Goal: Task Accomplishment & Management: Manage account settings

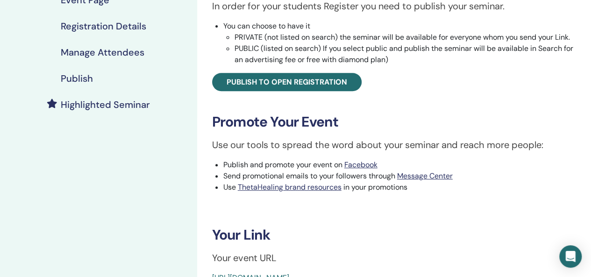
scroll to position [233, 0]
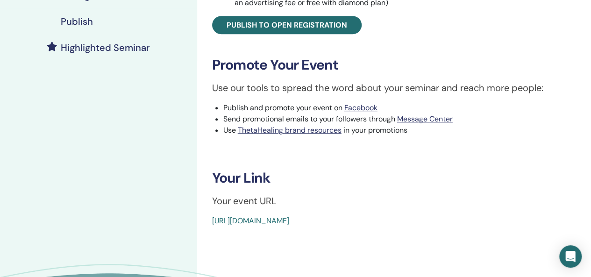
click at [342, 239] on div "Planes of Existence 2 Event Type In-Person Event Status Active Published Regist…" at bounding box center [394, 76] width 394 height 561
click at [289, 221] on link "https://www.thetahealing.com/seminar-372936-details.html" at bounding box center [250, 221] width 77 height 10
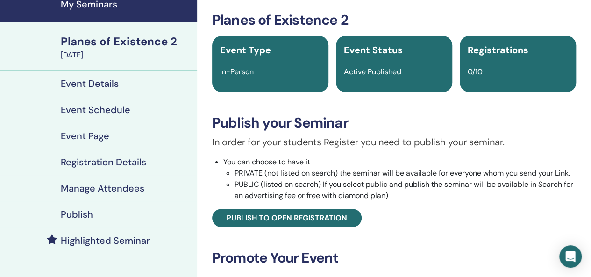
scroll to position [35, 0]
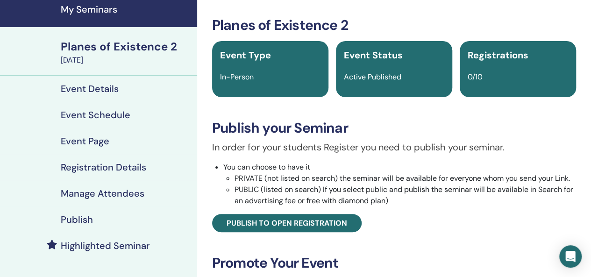
click at [134, 51] on div "Planes of Existence 2" at bounding box center [126, 47] width 131 height 16
click at [99, 13] on h4 "My Seminars" at bounding box center [126, 9] width 131 height 11
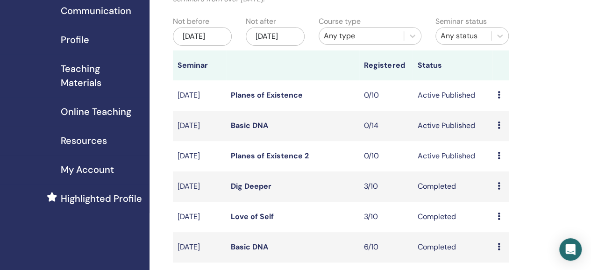
scroll to position [93, 0]
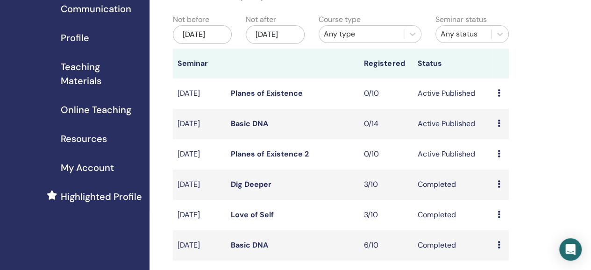
click at [276, 159] on link "Planes of Existence 2" at bounding box center [270, 154] width 78 height 10
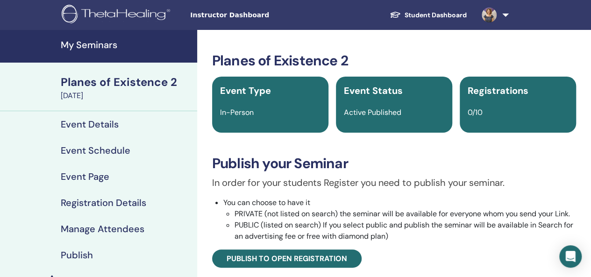
click at [109, 127] on h4 "Event Details" at bounding box center [90, 124] width 58 height 11
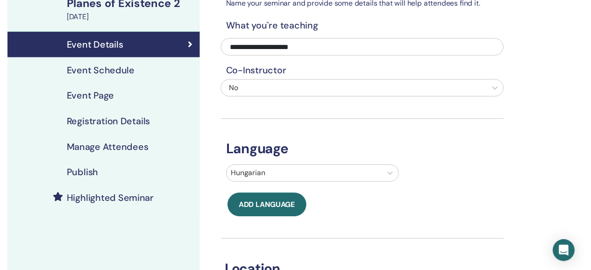
scroll to position [47, 0]
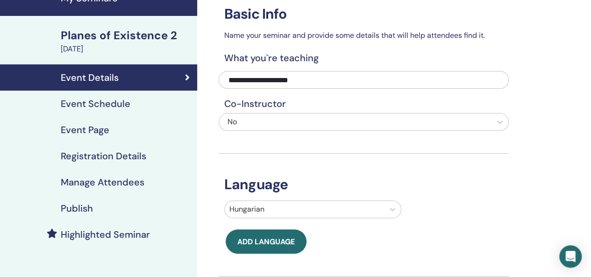
click at [95, 104] on h4 "Event Schedule" at bounding box center [96, 103] width 70 height 11
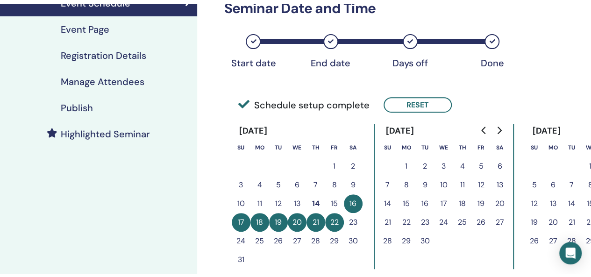
scroll to position [93, 0]
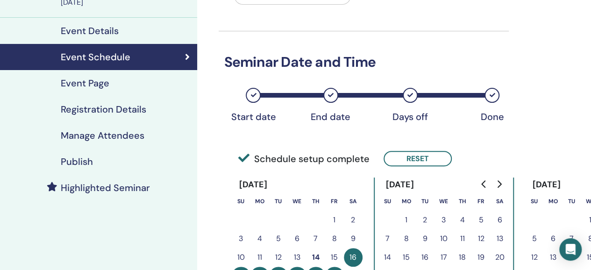
click at [86, 79] on h4 "Event Page" at bounding box center [85, 82] width 49 height 11
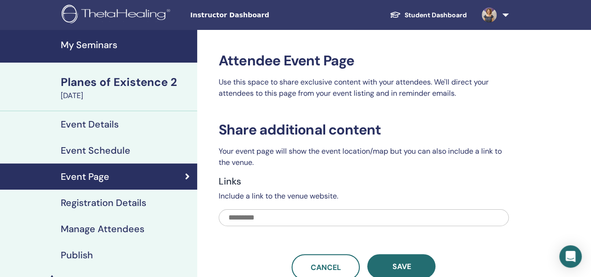
click at [135, 200] on h4 "Registration Details" at bounding box center [103, 202] width 85 height 11
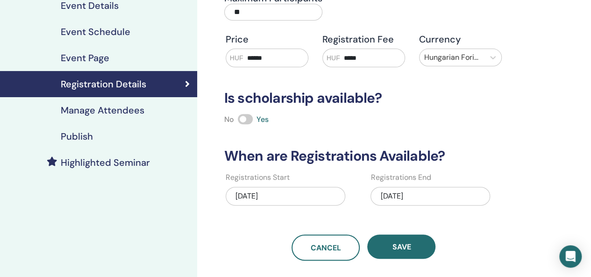
scroll to position [140, 0]
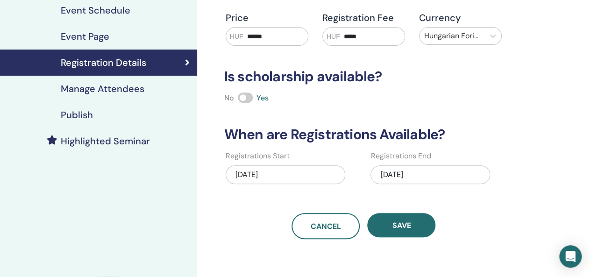
click at [401, 176] on div "07/22/2025" at bounding box center [430, 174] width 120 height 19
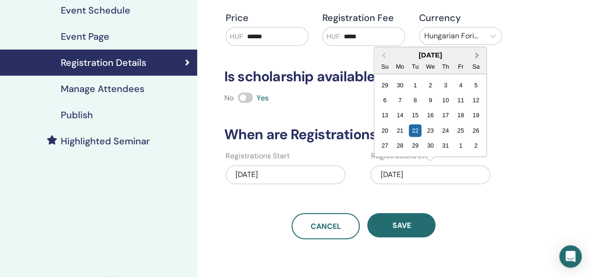
click at [479, 56] on button "Next Month" at bounding box center [477, 55] width 15 height 15
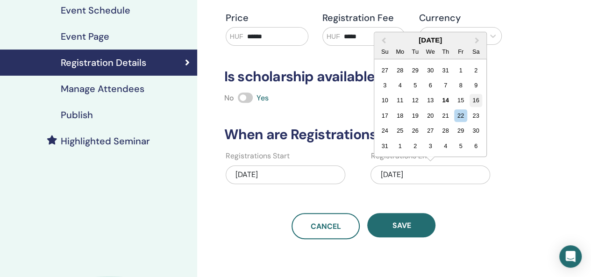
click at [478, 99] on div "16" at bounding box center [475, 100] width 13 height 13
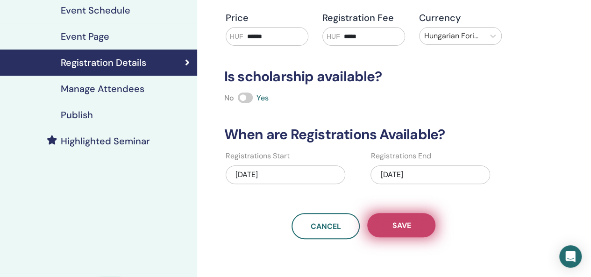
click at [403, 227] on span "Save" at bounding box center [401, 225] width 19 height 10
click at [402, 224] on span "Save" at bounding box center [401, 225] width 19 height 10
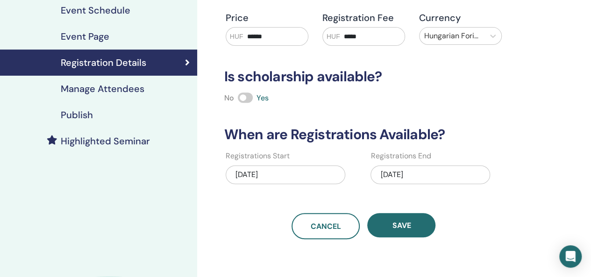
scroll to position [0, 0]
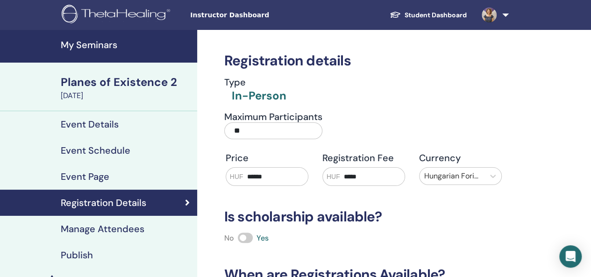
click at [101, 49] on h4 "My Seminars" at bounding box center [126, 44] width 131 height 11
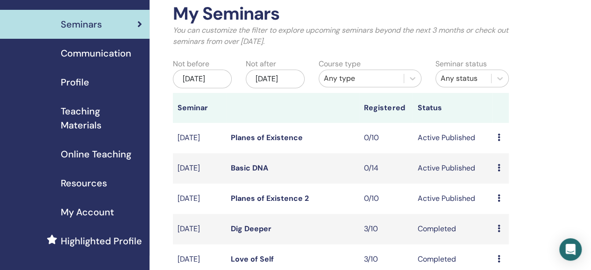
scroll to position [93, 0]
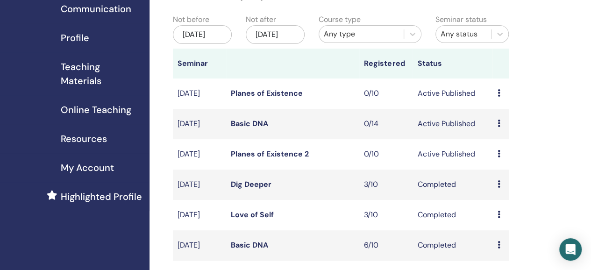
click at [297, 159] on link "Planes of Existence 2" at bounding box center [270, 154] width 78 height 10
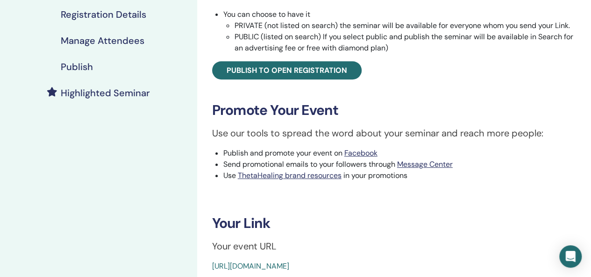
scroll to position [233, 0]
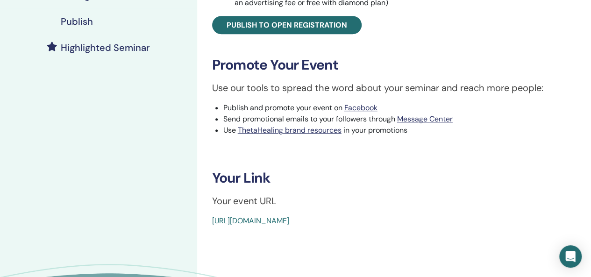
click at [347, 226] on div "Planes of Existence 2 Event Type In-Person Event Status Active Published Regist…" at bounding box center [394, 76] width 394 height 561
click at [289, 224] on link "https://www.thetahealing.com/seminar-372936-details.html" at bounding box center [250, 221] width 77 height 10
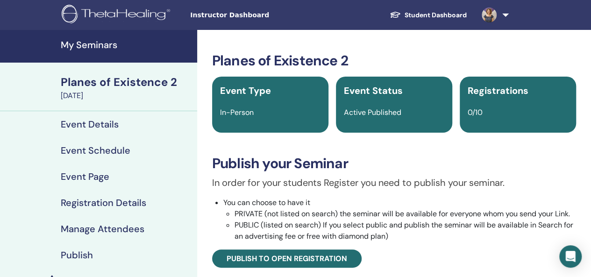
click at [109, 44] on h4 "My Seminars" at bounding box center [126, 44] width 131 height 11
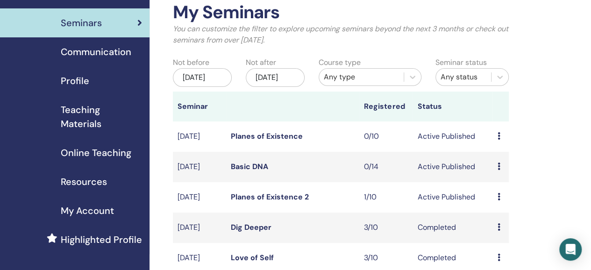
scroll to position [93, 0]
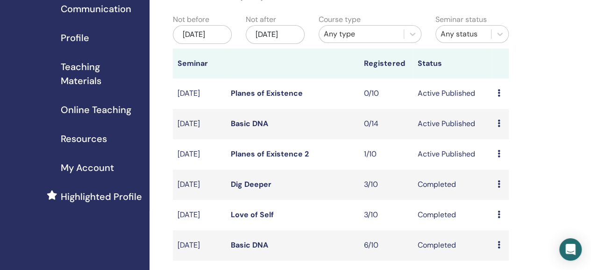
click at [251, 128] on link "Basic DNA" at bounding box center [249, 124] width 37 height 10
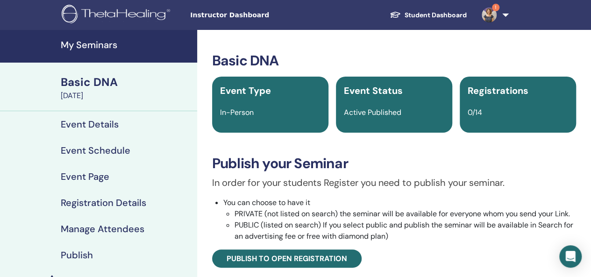
click at [121, 195] on link "Registration Details" at bounding box center [98, 203] width 197 height 26
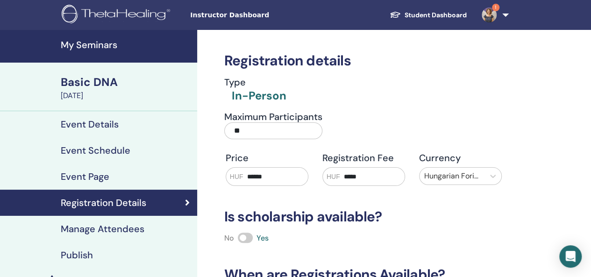
click at [107, 42] on h4 "My Seminars" at bounding box center [126, 44] width 131 height 11
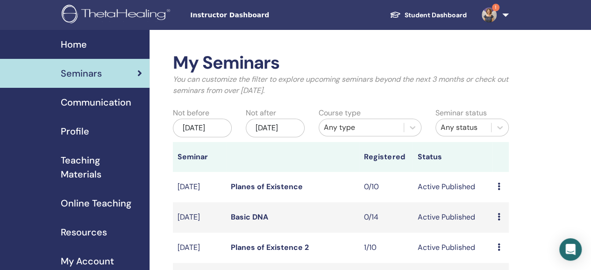
click at [291, 191] on link "Planes of Existence" at bounding box center [267, 187] width 72 height 10
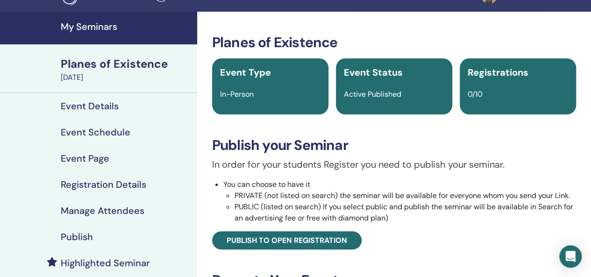
scroll to position [47, 0]
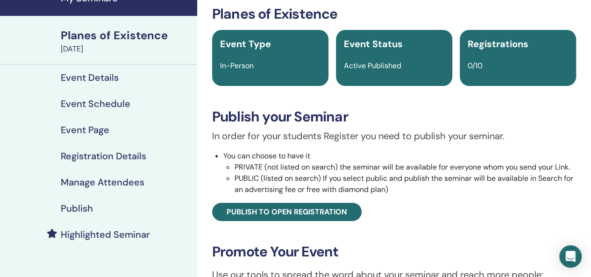
click at [128, 155] on h4 "Registration Details" at bounding box center [103, 155] width 85 height 11
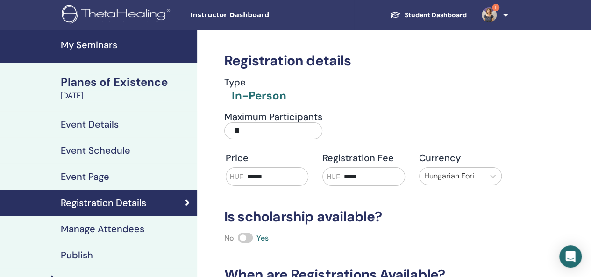
click at [108, 45] on h4 "My Seminars" at bounding box center [126, 44] width 131 height 11
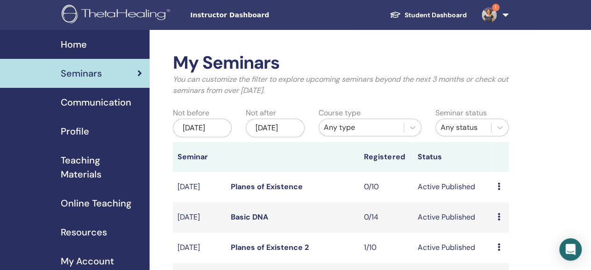
click at [494, 16] on img at bounding box center [488, 14] width 15 height 15
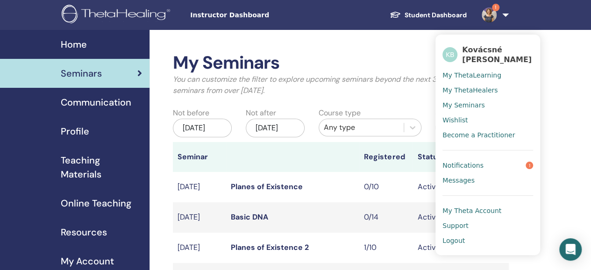
click at [472, 167] on span "Notifications" at bounding box center [462, 165] width 41 height 8
